Goal: Task Accomplishment & Management: Use online tool/utility

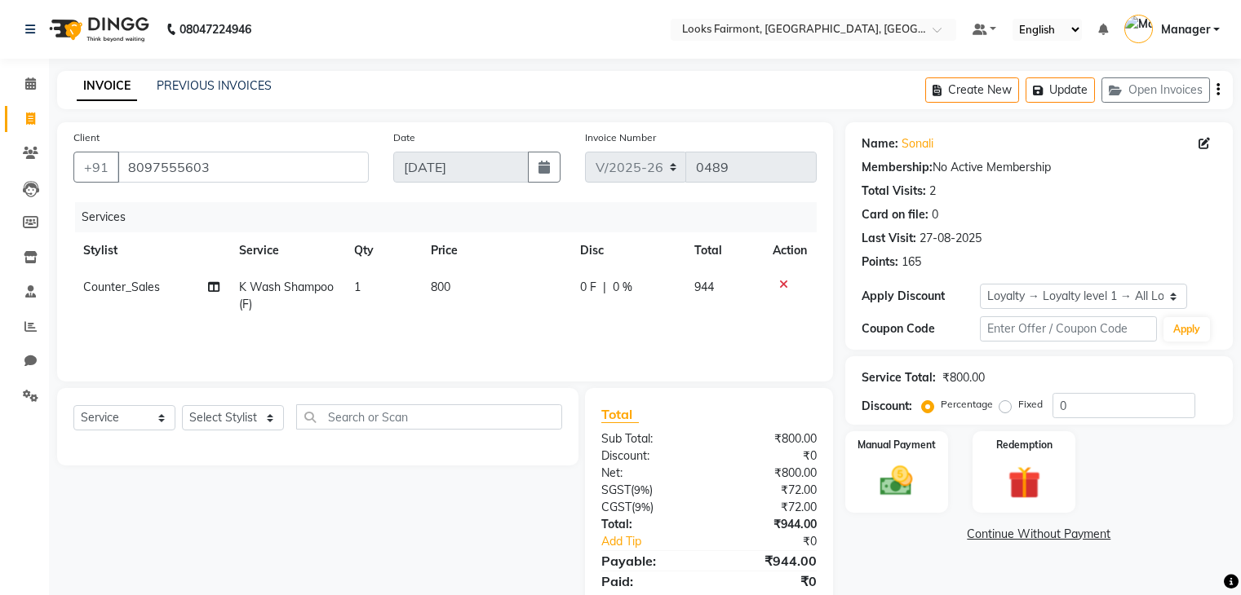
select select "8139"
select select "service"
select select "1: Object"
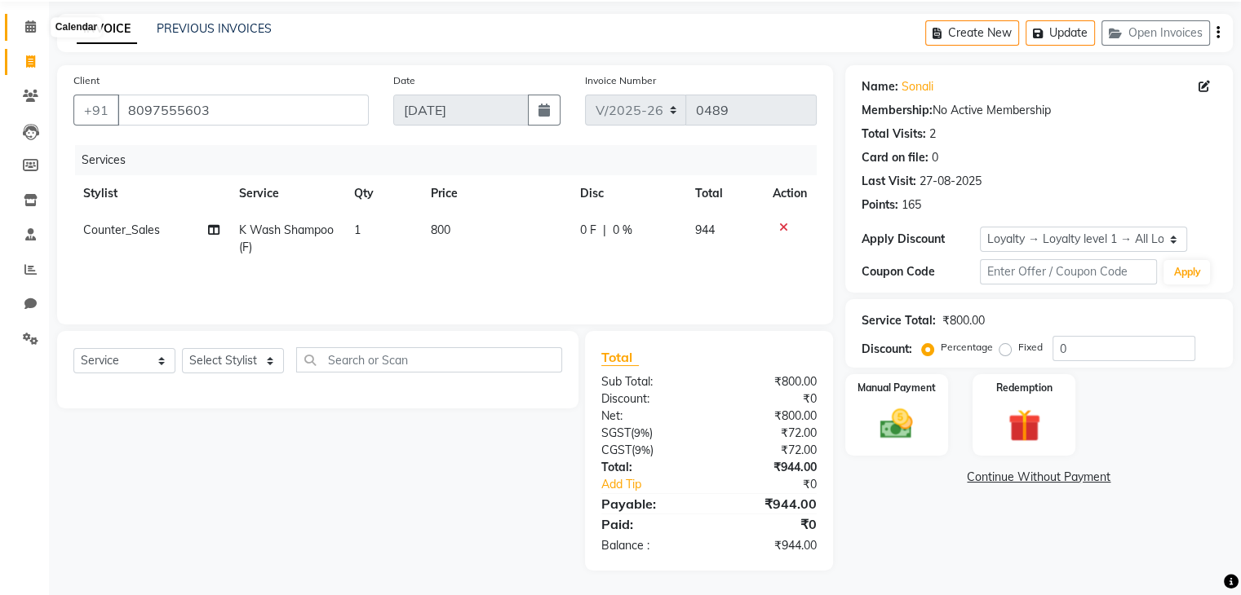
drag, startPoint x: 35, startPoint y: 33, endPoint x: 48, endPoint y: 73, distance: 42.0
click at [35, 33] on span at bounding box center [30, 27] width 29 height 19
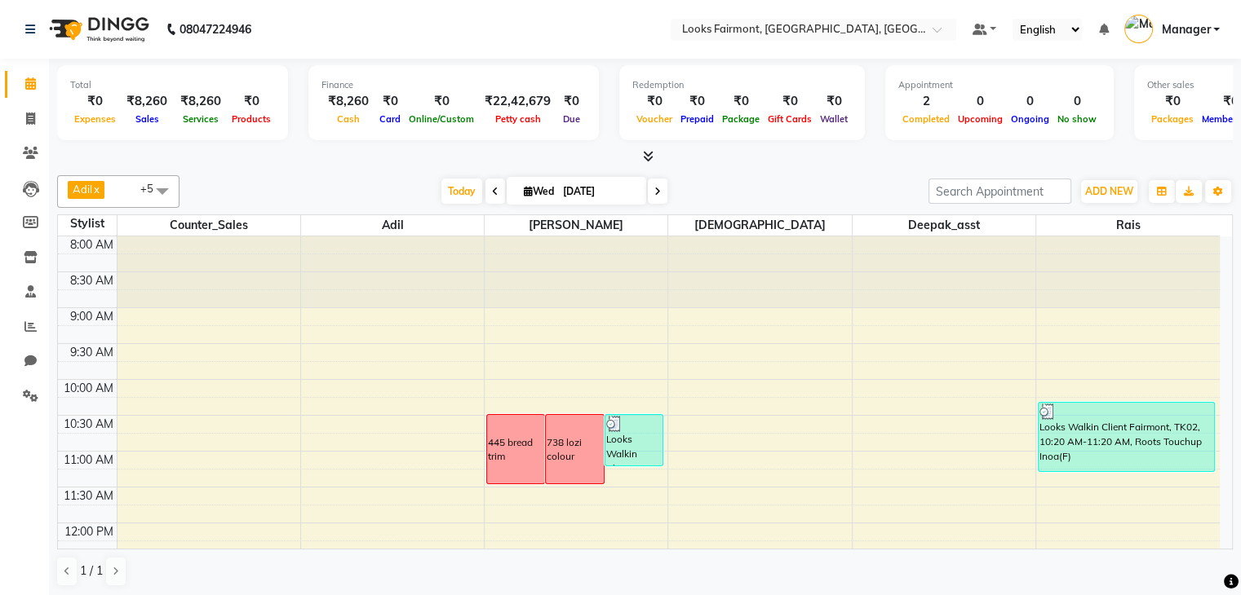
click at [643, 151] on icon at bounding box center [648, 156] width 11 height 12
